Goal: Find specific page/section: Find specific page/section

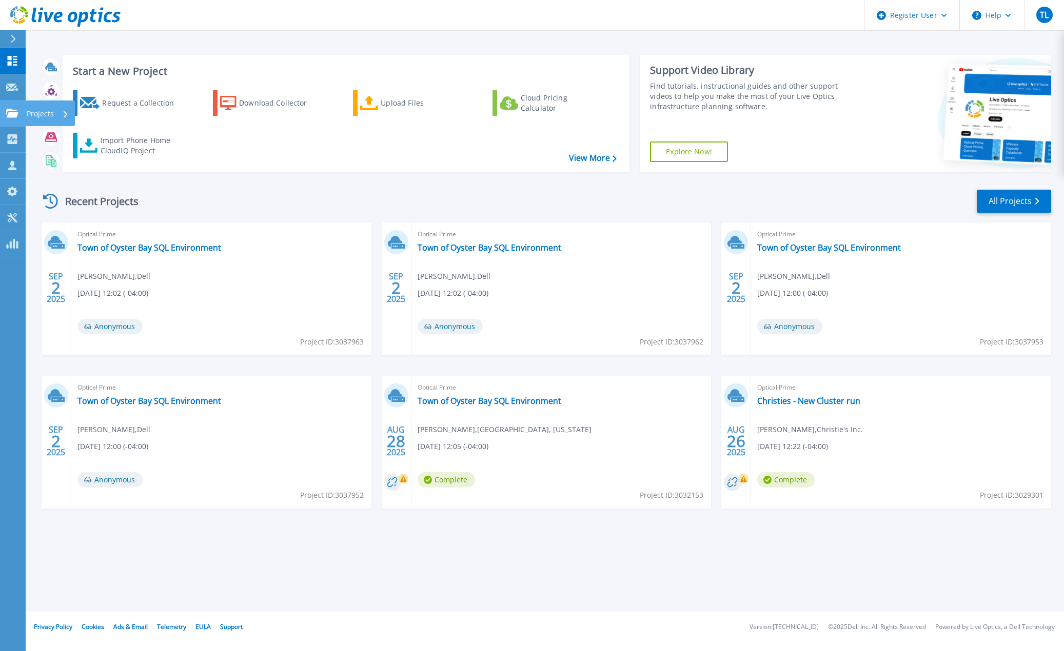
click at [14, 105] on link "Projects Projects" at bounding box center [13, 114] width 26 height 26
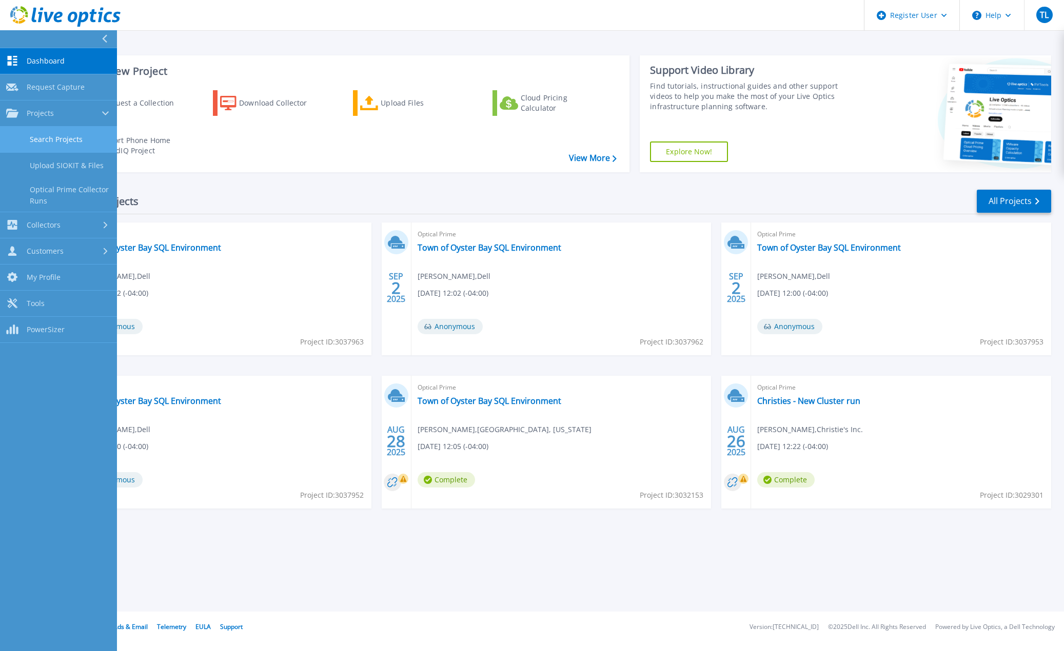
click at [74, 136] on link "Search Projects" at bounding box center [58, 140] width 117 height 26
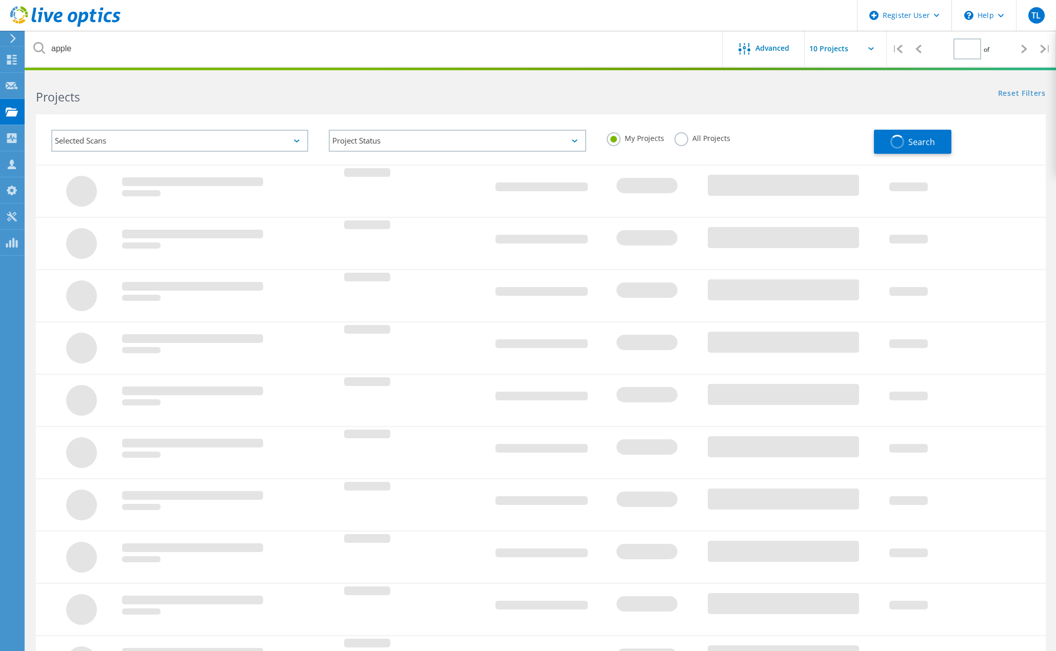
type input "1"
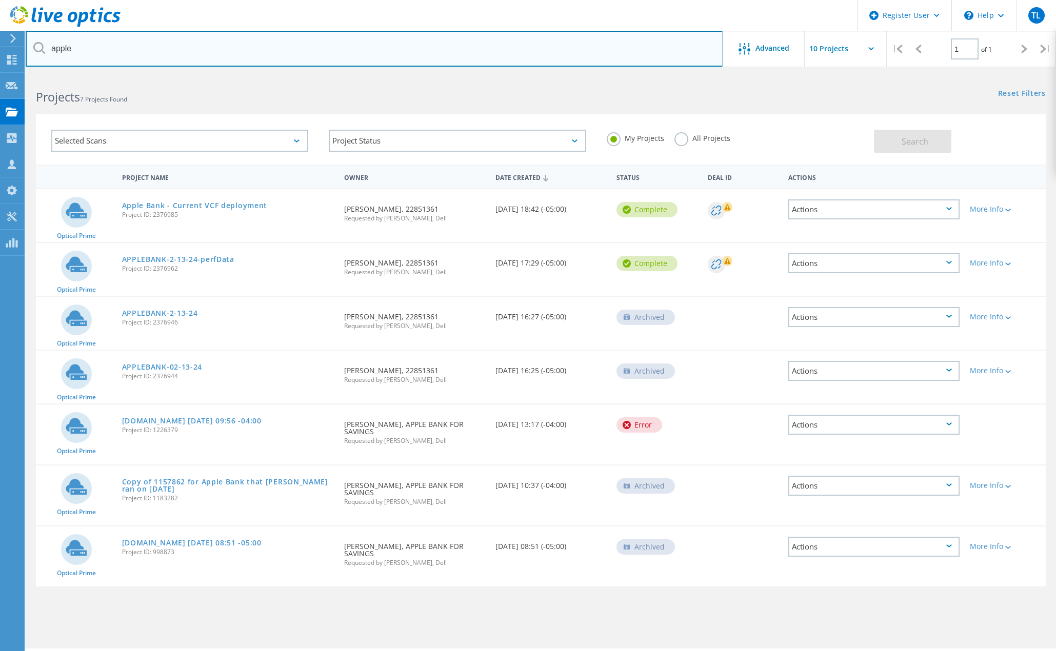
click at [163, 52] on input "apple" at bounding box center [374, 49] width 697 height 36
drag, startPoint x: 163, startPoint y: 52, endPoint x: -223, endPoint y: 29, distance: 385.8
click at [0, 29] on html "Register User \n Help Explore Helpful Articles Contact Support TL Dell User Tun…" at bounding box center [528, 340] width 1056 height 680
paste input "2382558"
type input "2382558"
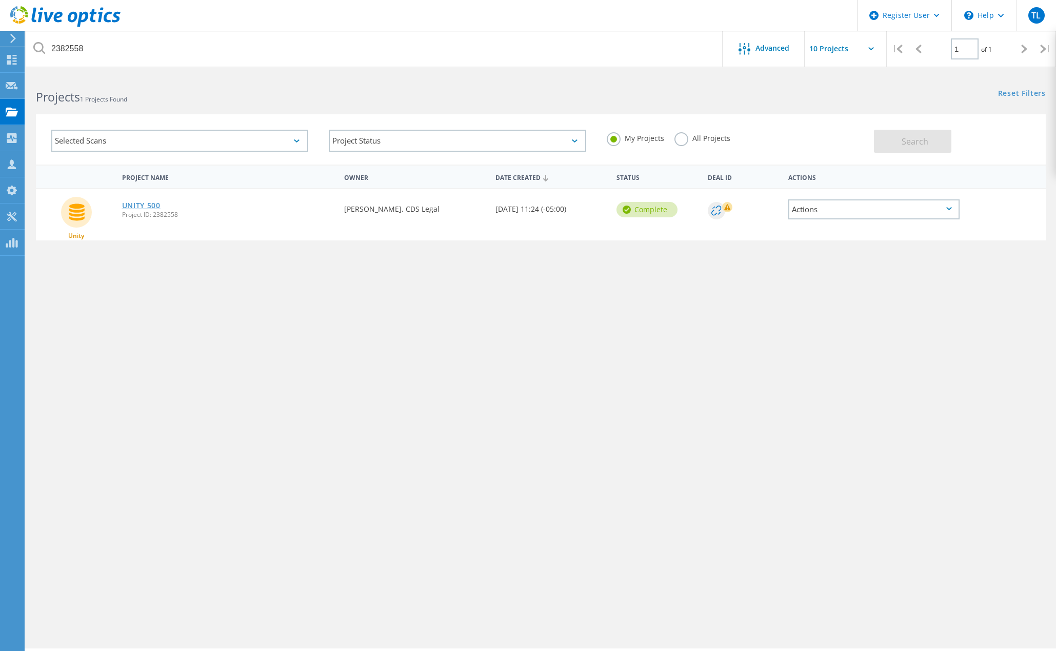
click at [146, 204] on link "UNITY 500" at bounding box center [141, 205] width 38 height 7
